Goal: Transaction & Acquisition: Purchase product/service

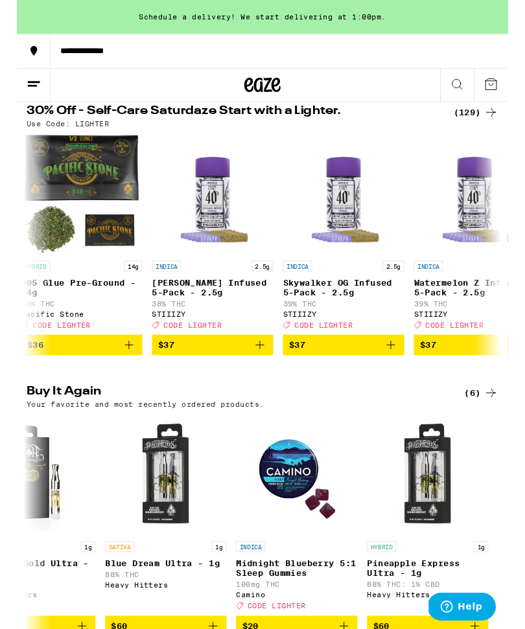
scroll to position [0, 16836]
